Goal: Task Accomplishment & Management: Use online tool/utility

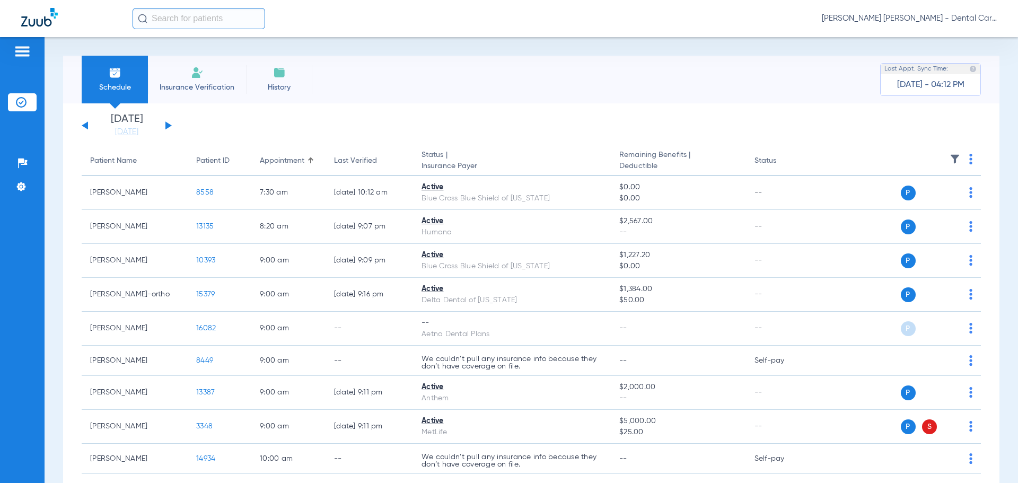
click at [169, 125] on button at bounding box center [168, 125] width 6 height 8
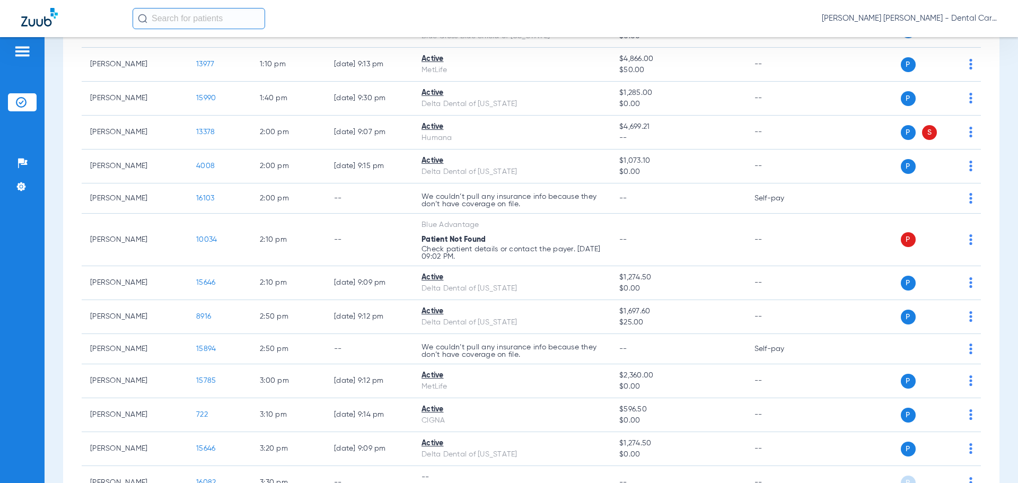
scroll to position [1061, 0]
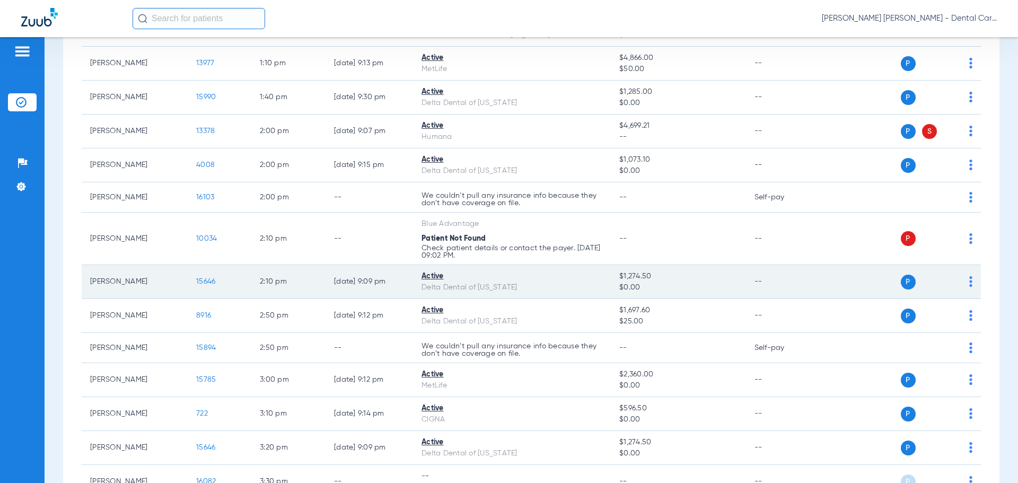
click at [205, 290] on td "15646" at bounding box center [220, 282] width 64 height 34
click at [204, 285] on span "15646" at bounding box center [205, 281] width 19 height 7
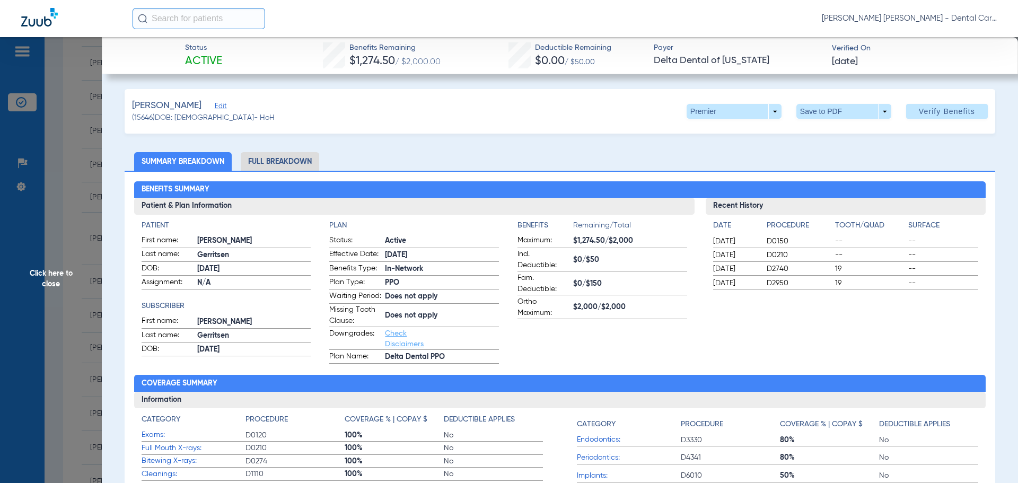
click at [37, 278] on span "Click here to close" at bounding box center [51, 278] width 102 height 483
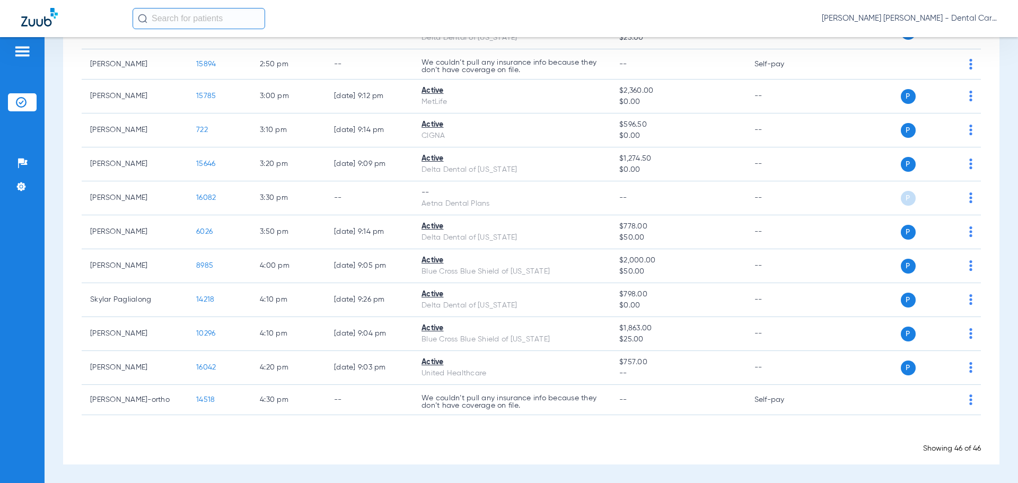
scroll to position [1348, 0]
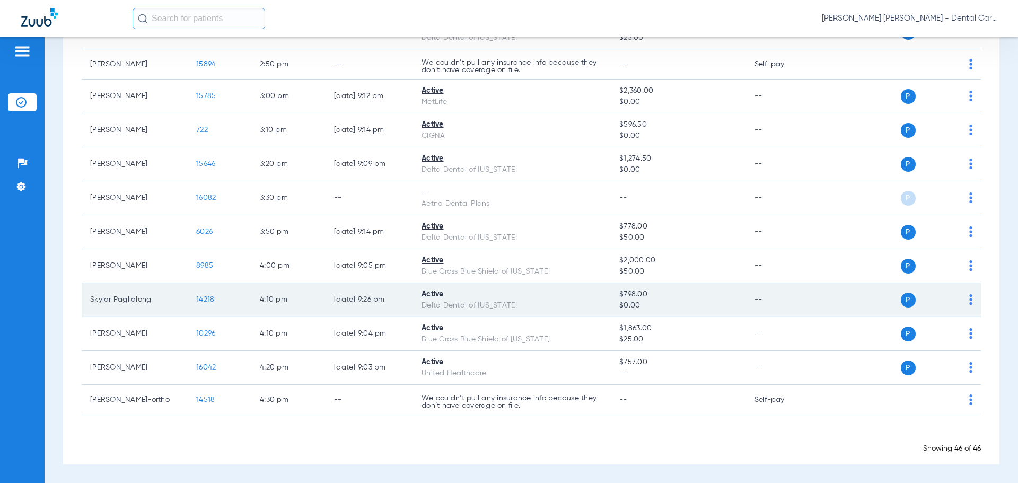
click at [202, 299] on span "14218" at bounding box center [205, 299] width 18 height 7
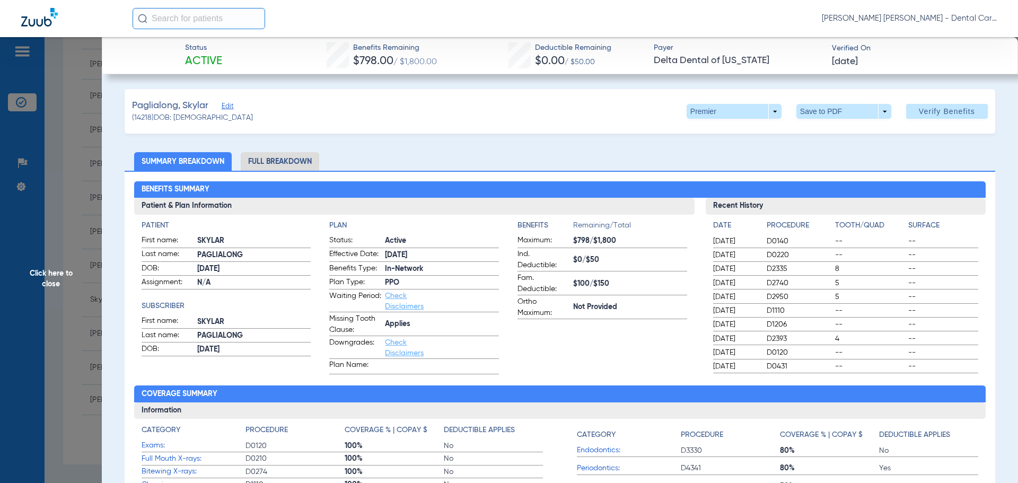
click at [310, 159] on li "Full Breakdown" at bounding box center [280, 161] width 78 height 19
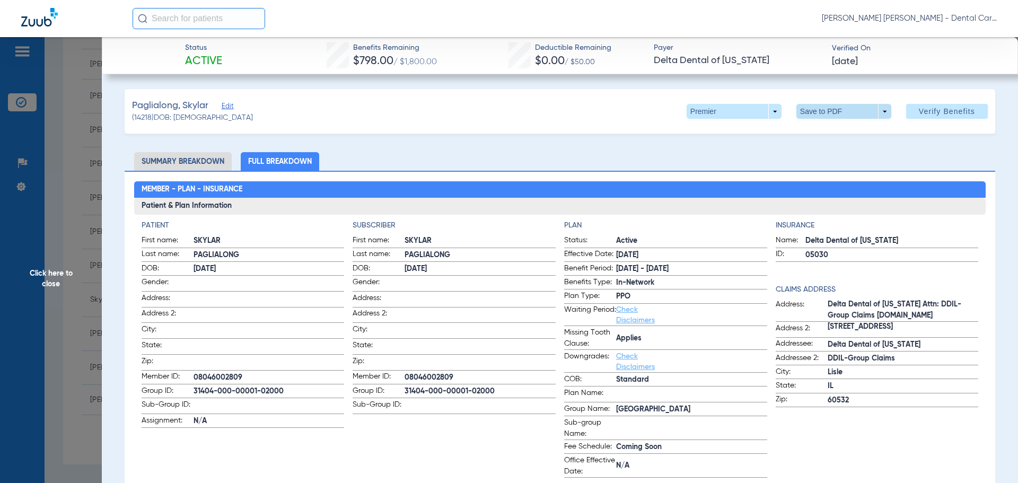
click at [869, 110] on span at bounding box center [844, 111] width 95 height 15
click at [842, 129] on span "Save to PDF" at bounding box center [840, 132] width 42 height 7
